Goal: Task Accomplishment & Management: Use online tool/utility

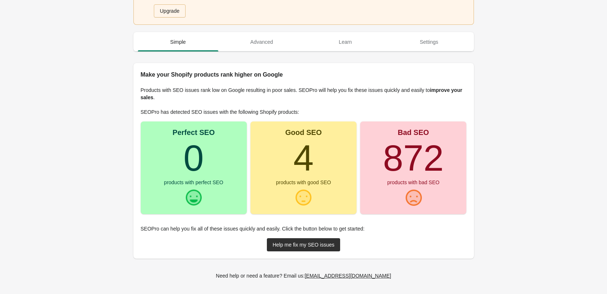
scroll to position [28, 0]
click at [321, 247] on div "Help me fix my SEO issues" at bounding box center [304, 244] width 62 height 6
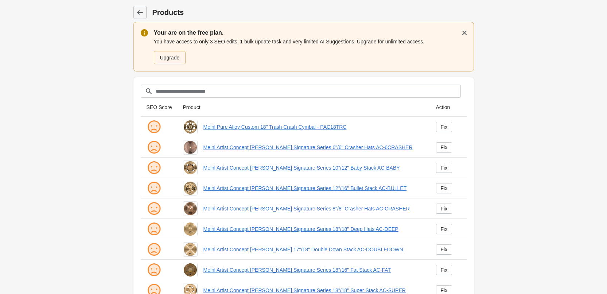
scroll to position [158, 0]
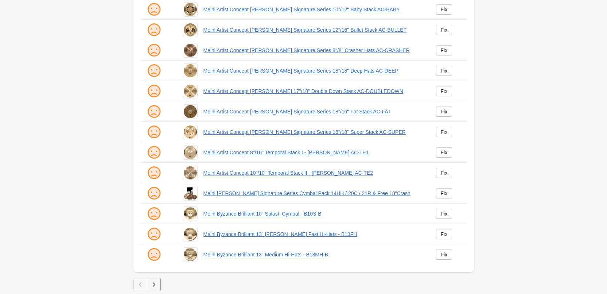
click at [156, 281] on icon "button" at bounding box center [153, 284] width 7 height 7
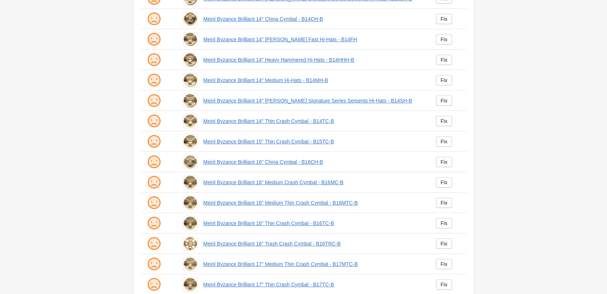
scroll to position [158, 0]
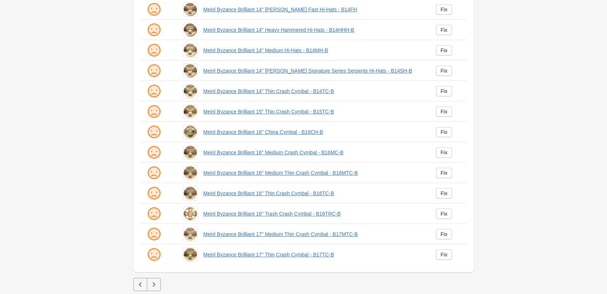
click at [156, 286] on icon "button" at bounding box center [153, 284] width 7 height 7
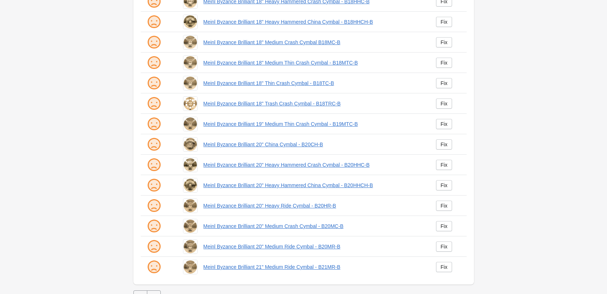
scroll to position [158, 0]
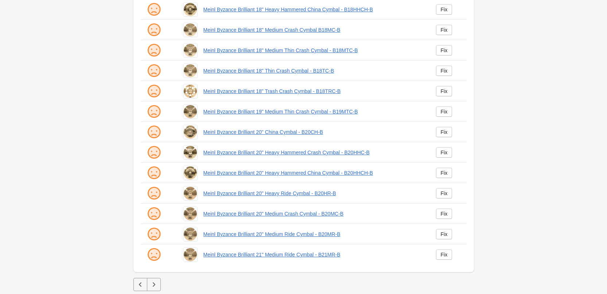
click at [155, 288] on icon "button" at bounding box center [153, 284] width 7 height 7
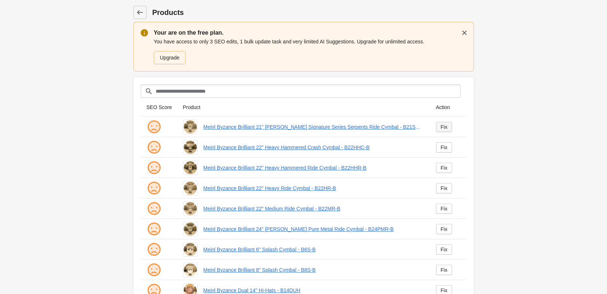
click at [443, 124] on div "Fix" at bounding box center [444, 127] width 7 height 6
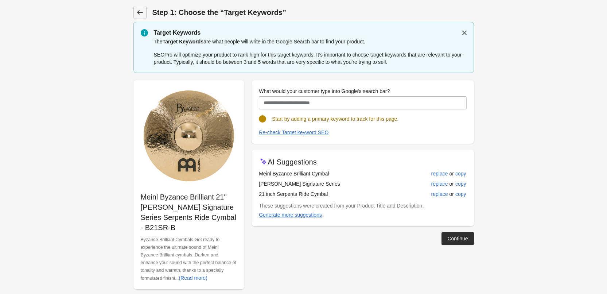
click at [142, 15] on icon at bounding box center [139, 12] width 7 height 7
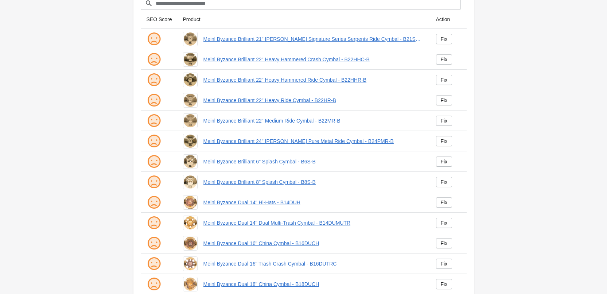
scroll to position [158, 0]
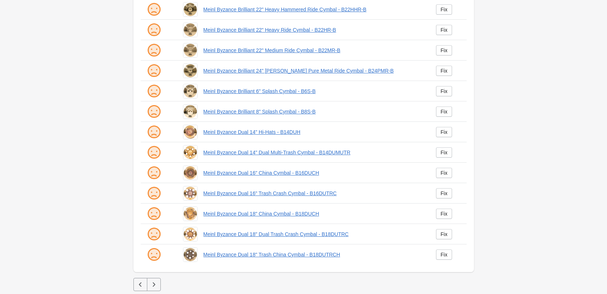
click at [158, 283] on button "button" at bounding box center [154, 284] width 14 height 13
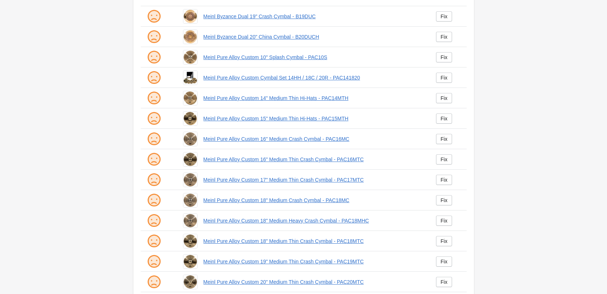
scroll to position [158, 0]
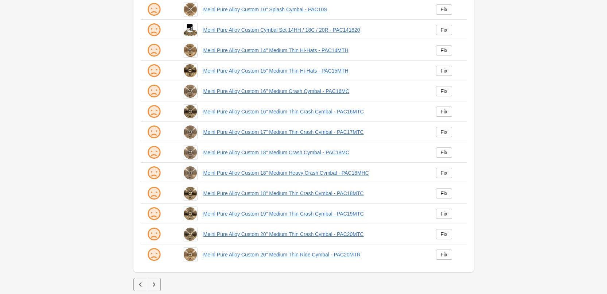
click at [155, 285] on icon "button" at bounding box center [153, 284] width 7 height 7
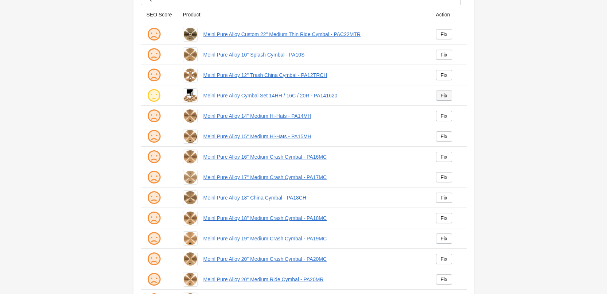
scroll to position [158, 0]
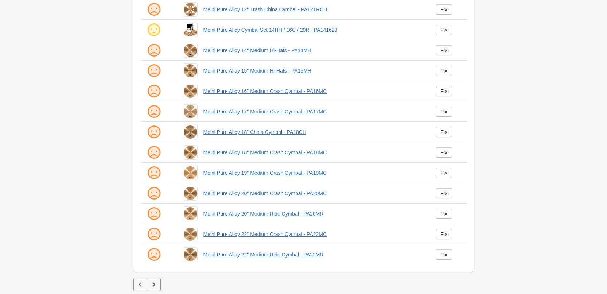
click at [152, 284] on icon "button" at bounding box center [153, 284] width 7 height 7
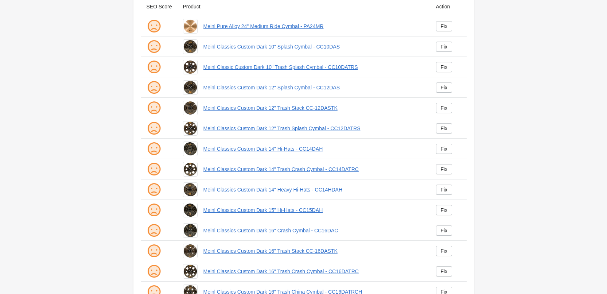
scroll to position [158, 0]
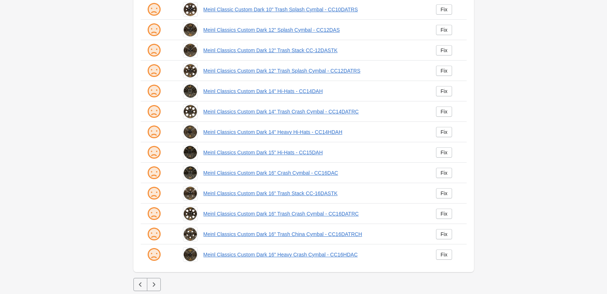
click at [151, 282] on icon "button" at bounding box center [153, 284] width 7 height 7
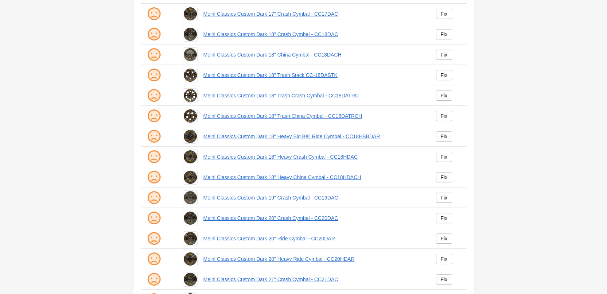
scroll to position [158, 0]
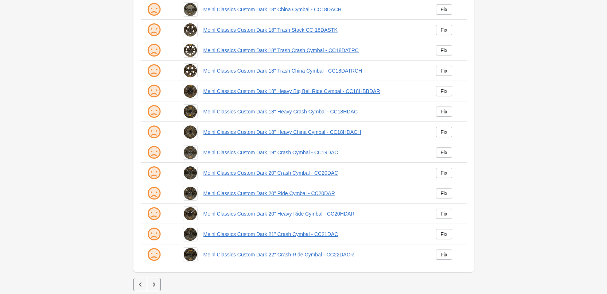
click at [156, 287] on icon "button" at bounding box center [153, 284] width 7 height 7
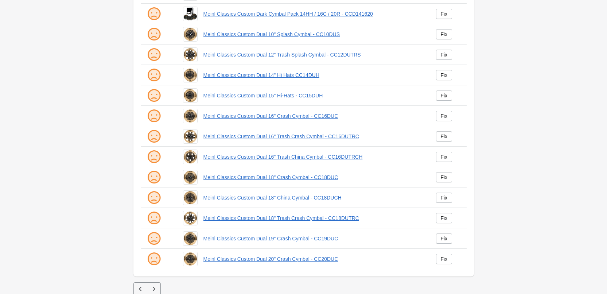
scroll to position [158, 0]
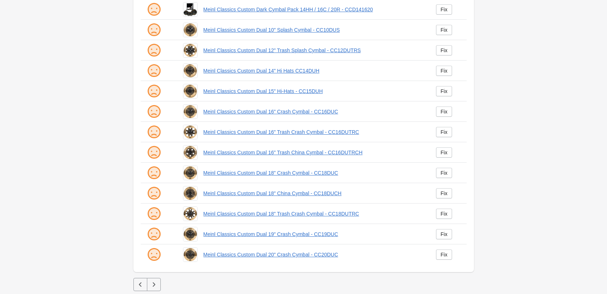
click at [159, 283] on button "button" at bounding box center [154, 284] width 14 height 13
